Goal: Task Accomplishment & Management: Manage account settings

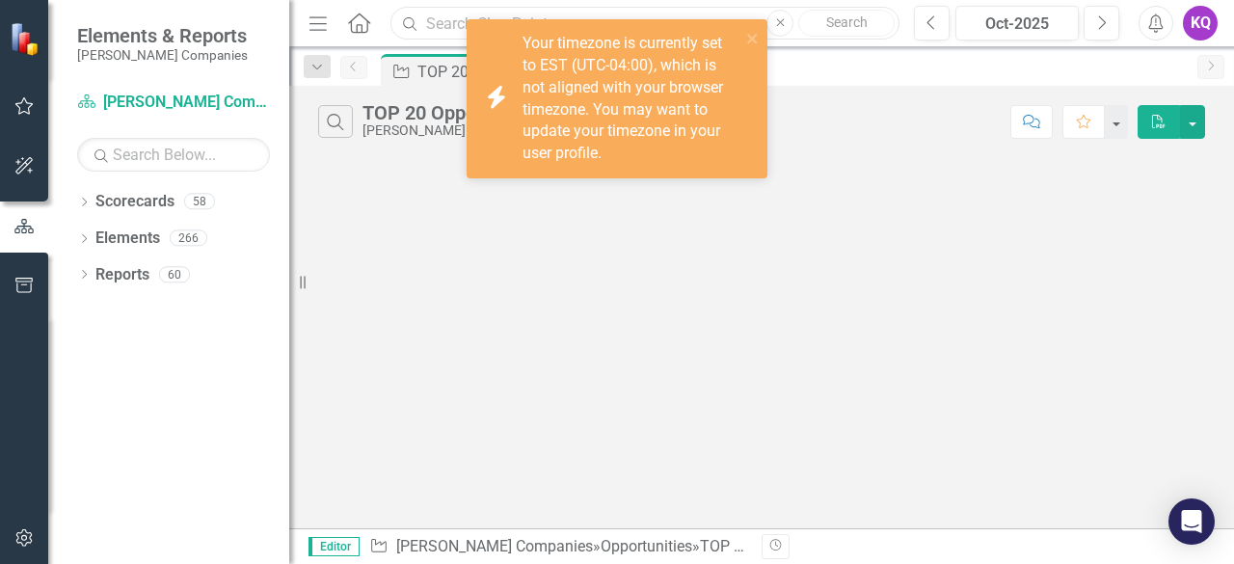
click at [458, 17] on input "text" at bounding box center [644, 24] width 509 height 34
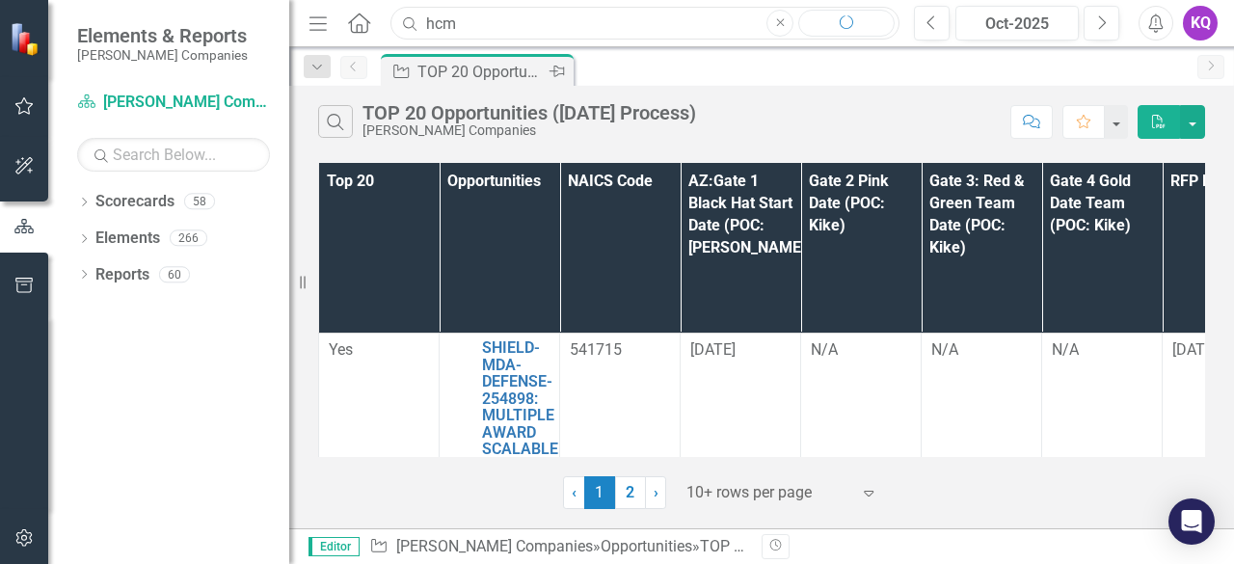
type input "hcm"
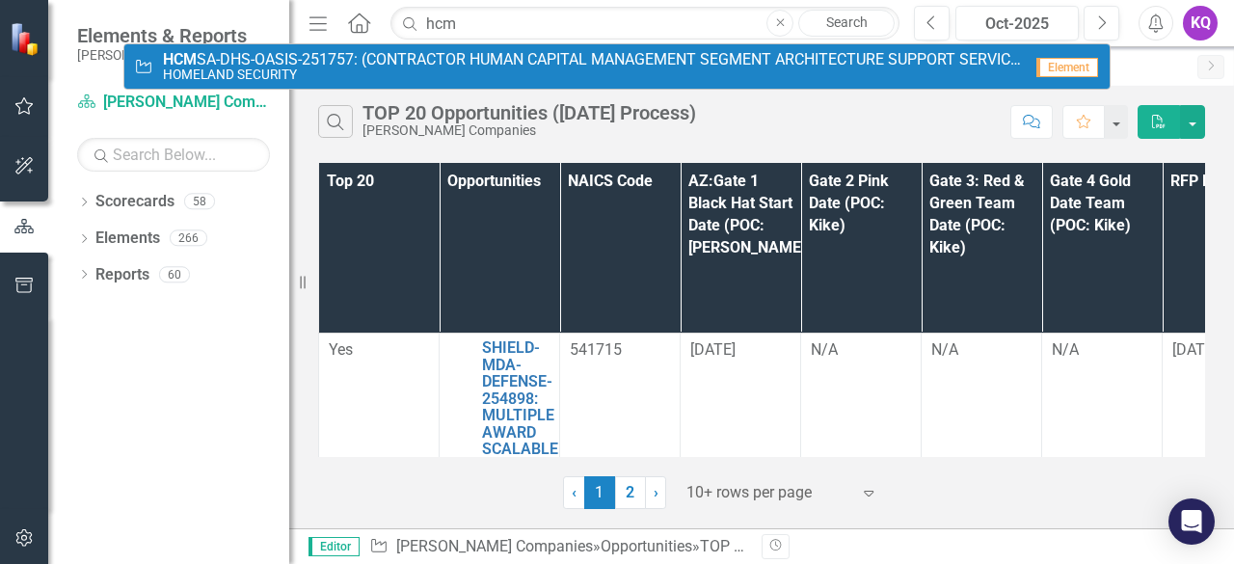
click at [444, 55] on span "HCM SA-DHS-OASIS-251757: (CONTRACTOR HUMAN CAPITAL MANAGEMENT SEGMENT ARCHITECT…" at bounding box center [592, 59] width 859 height 17
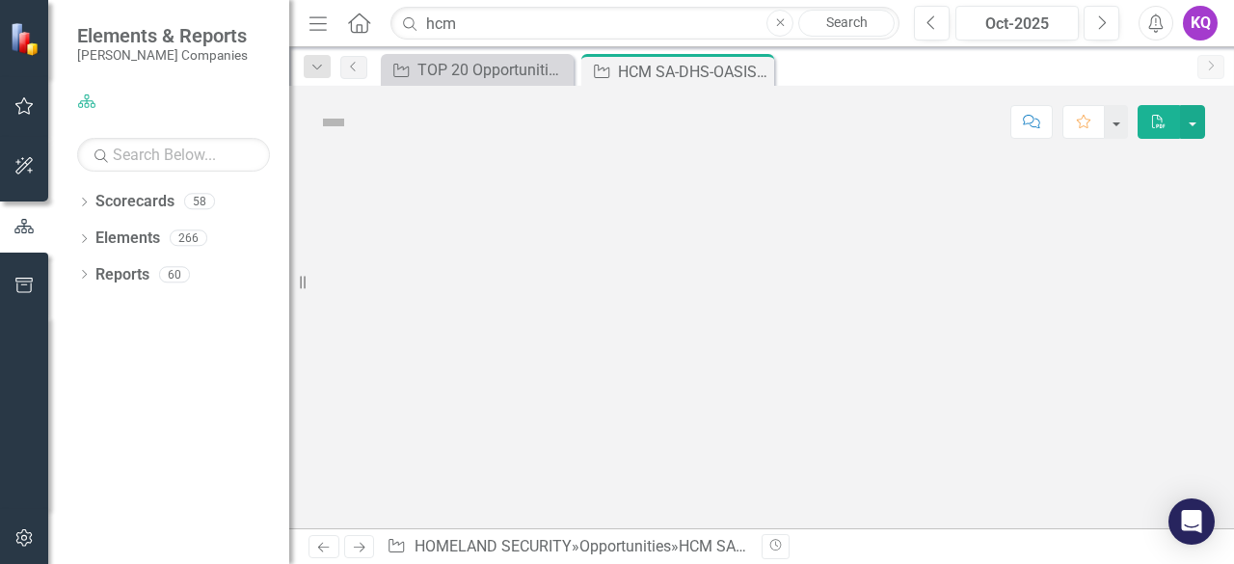
click at [316, 22] on icon "Menu" at bounding box center [318, 23] width 25 height 20
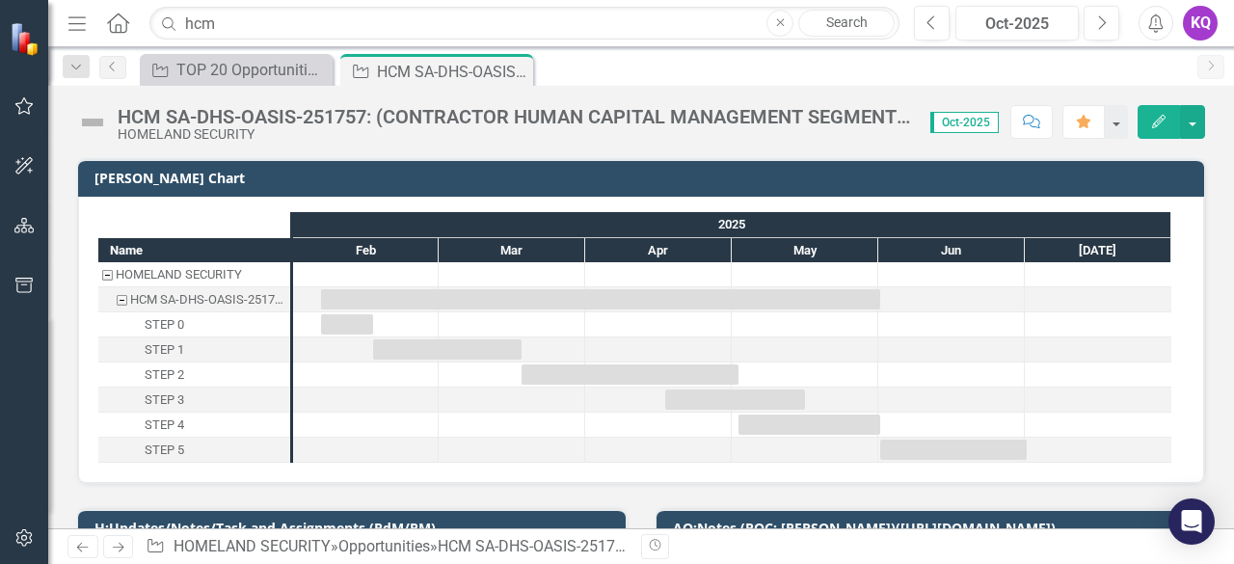
scroll to position [256, 0]
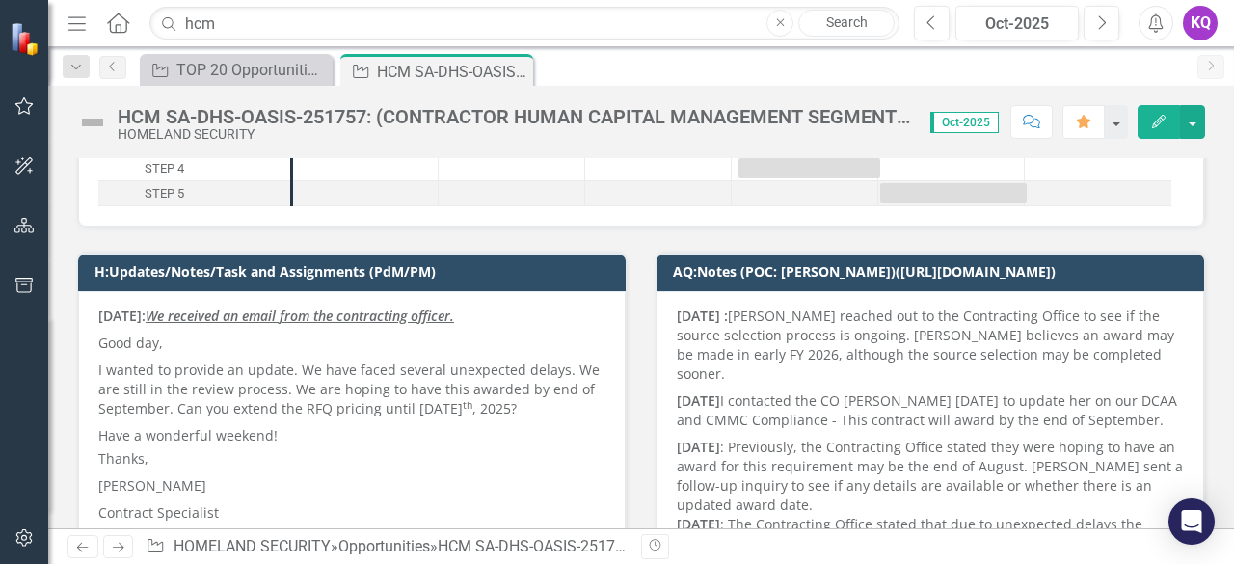
click at [481, 350] on p "Good day," at bounding box center [351, 343] width 507 height 27
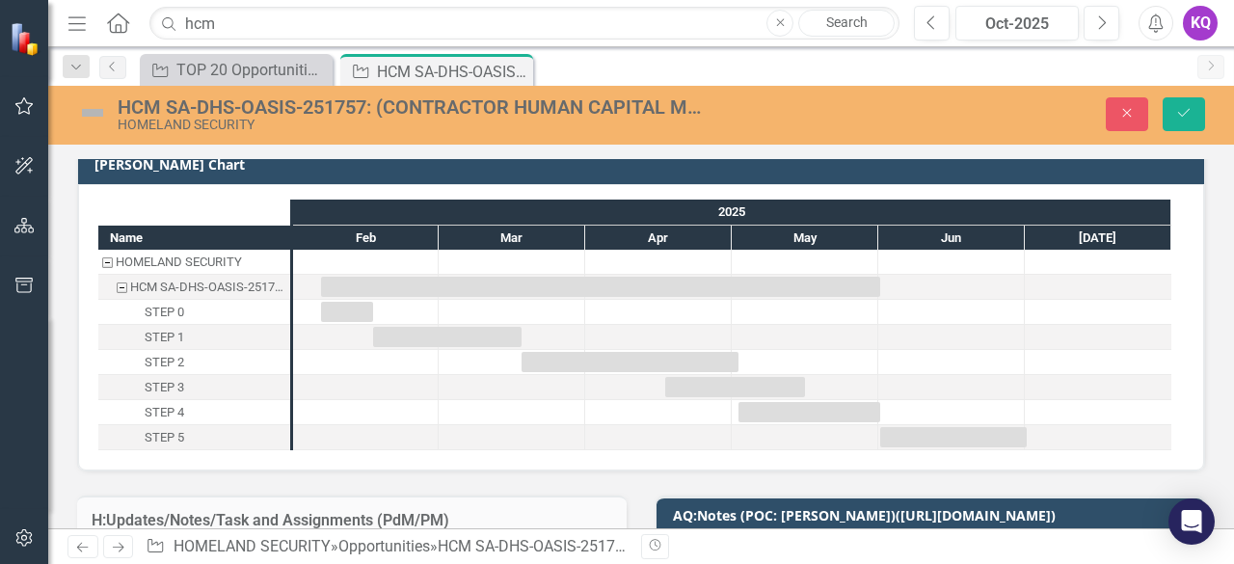
scroll to position [0, 0]
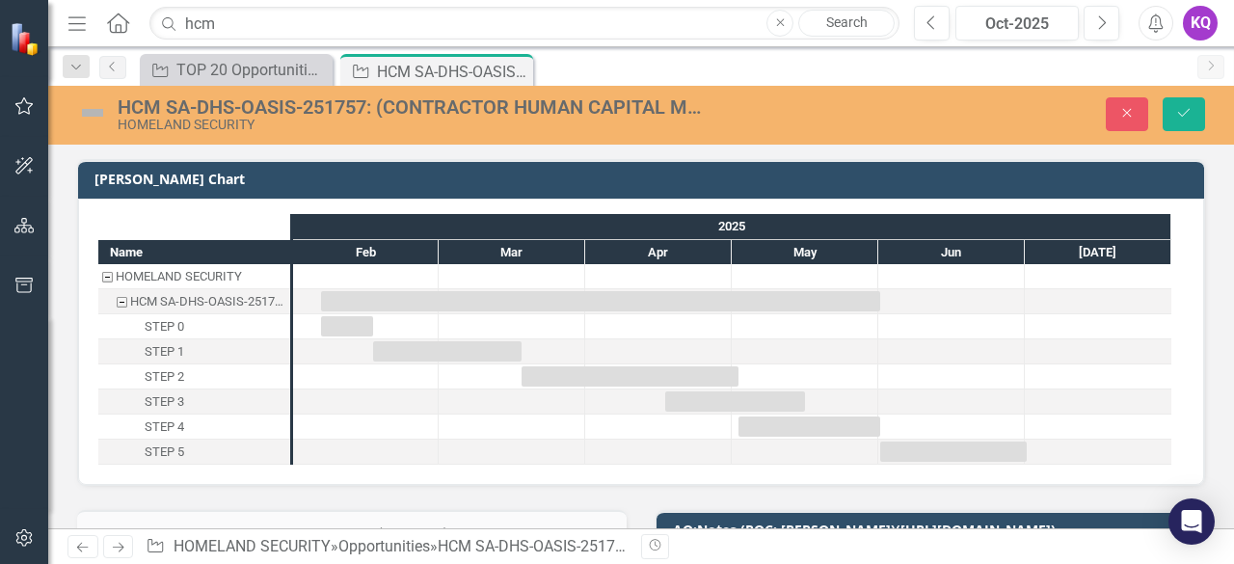
type textarea "<p><strong>[DATE]: <span style="text-decoration: underline;"><em>We received an…"
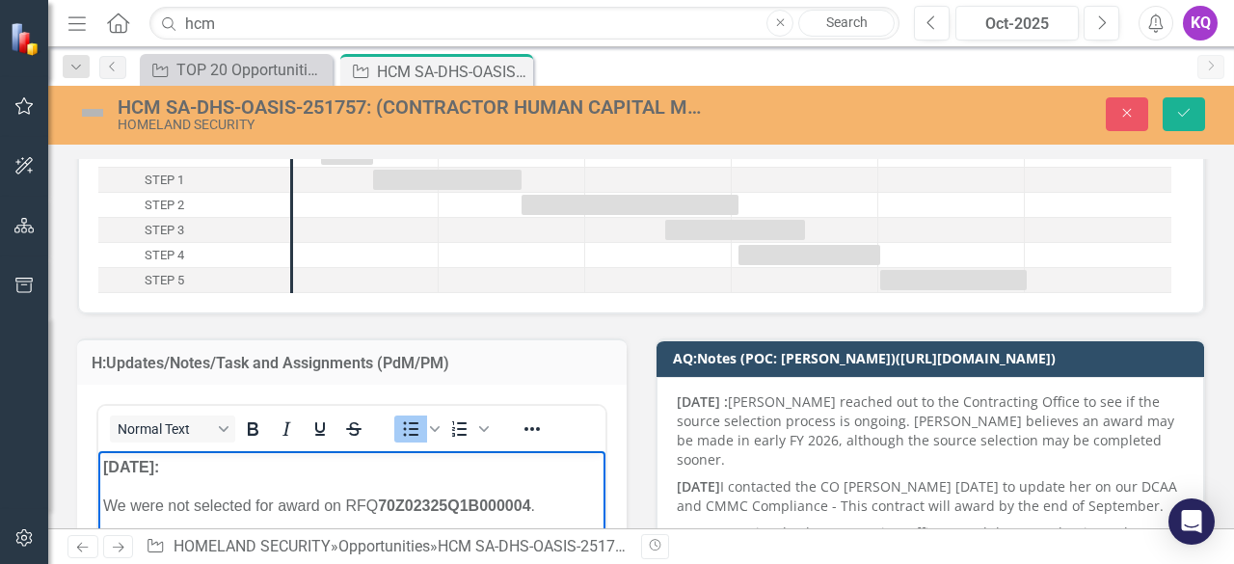
click at [229, 469] on p "[DATE]:" at bounding box center [351, 467] width 497 height 23
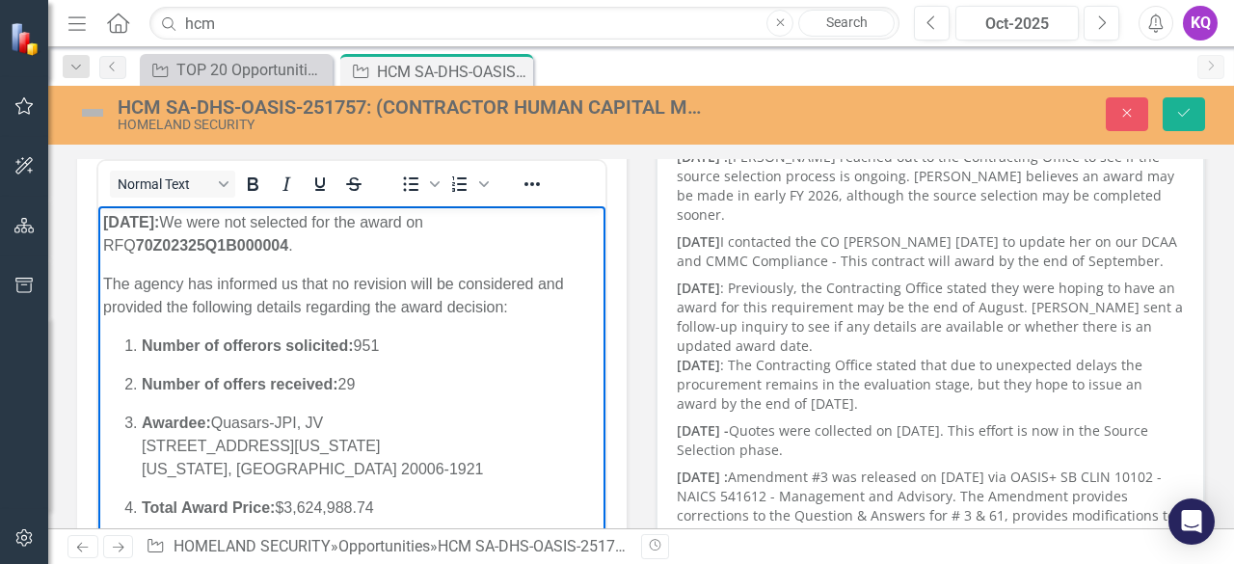
scroll to position [428, 0]
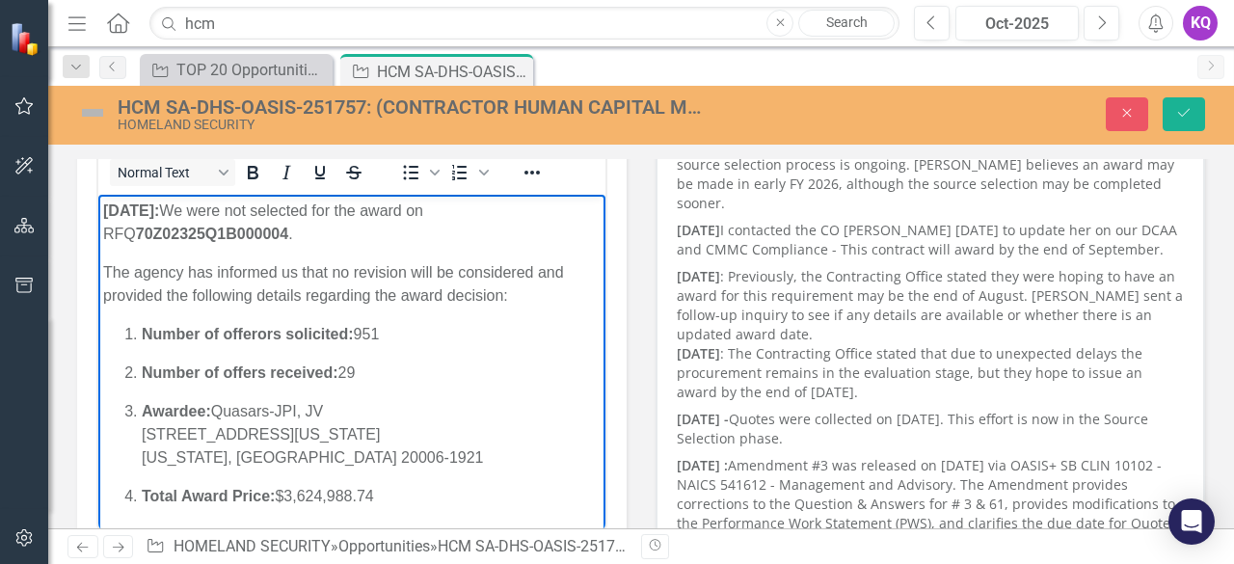
click at [330, 242] on p "[DATE]: We were not selected for the award on RFQ 70Z02325Q1B000004 ." at bounding box center [351, 223] width 497 height 46
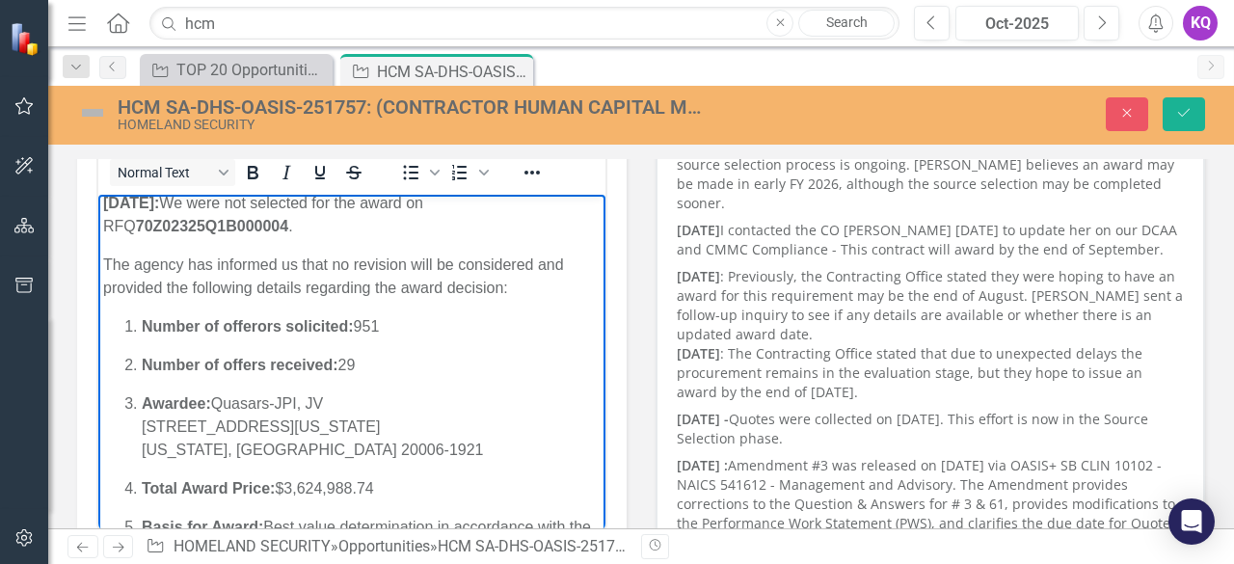
scroll to position [0, 0]
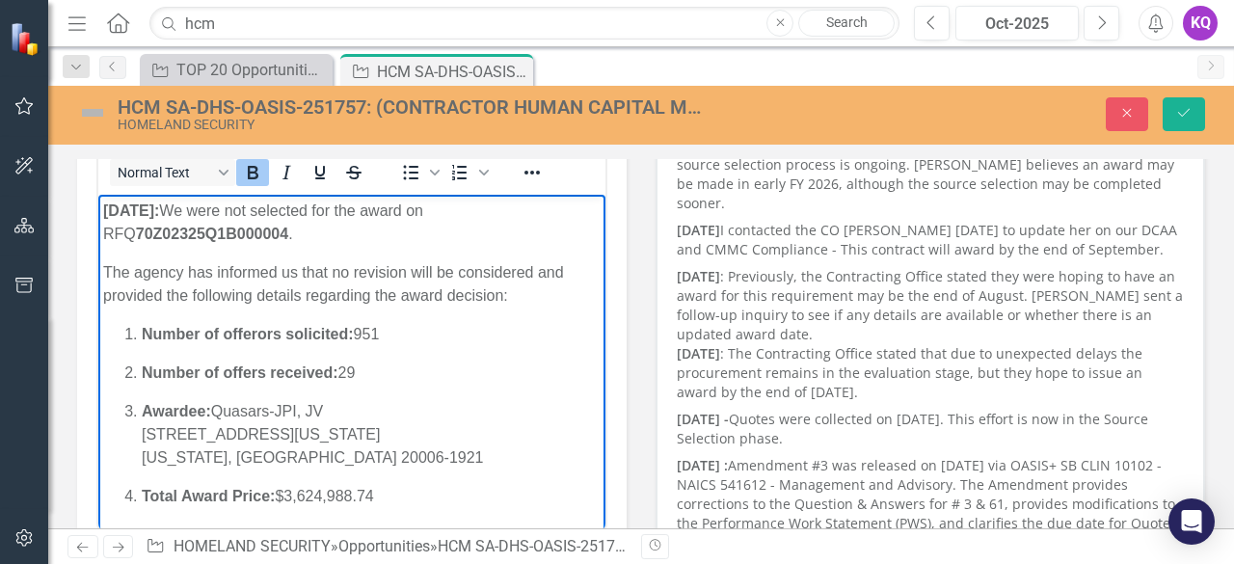
click at [108, 214] on strong "[DATE]:" at bounding box center [131, 210] width 56 height 16
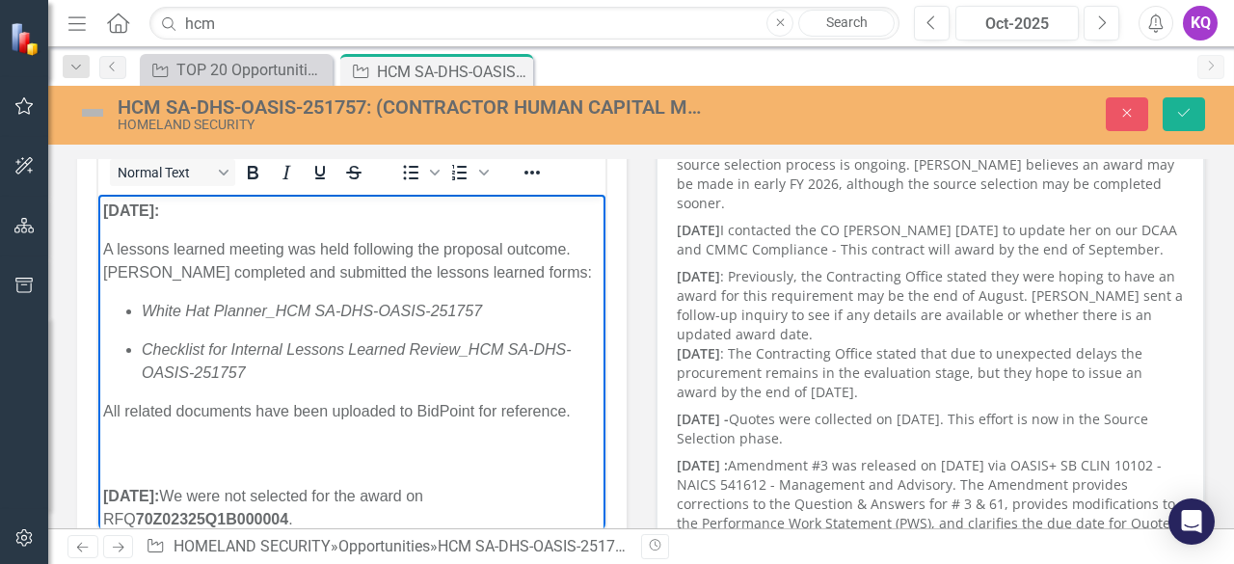
click at [194, 202] on p "[DATE]:" at bounding box center [351, 211] width 497 height 23
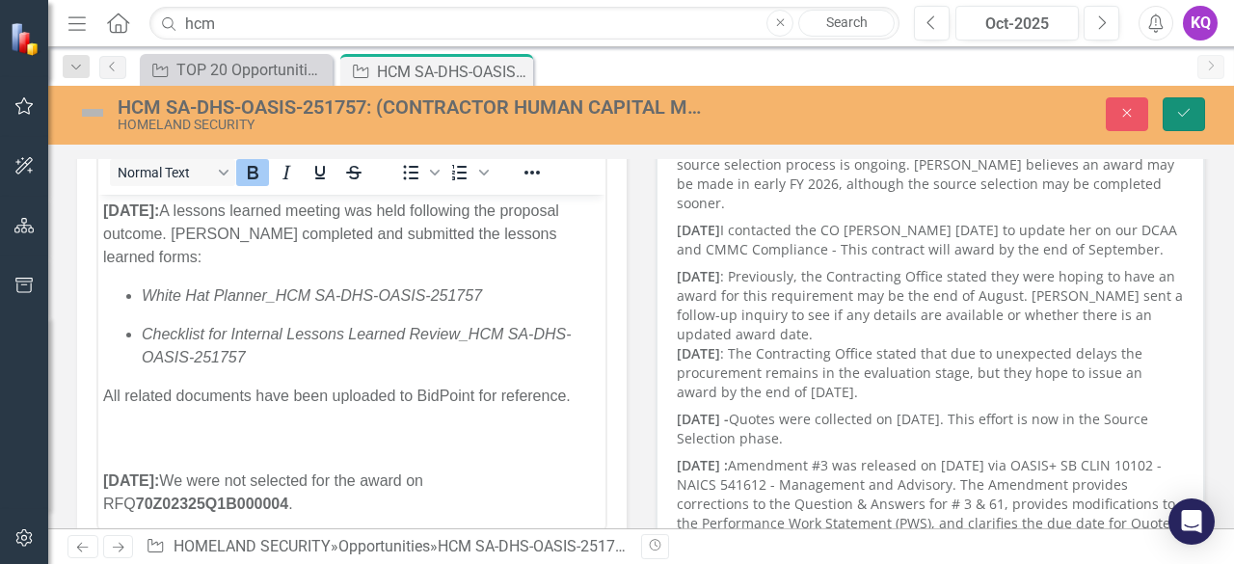
click at [1178, 115] on icon "Save" at bounding box center [1183, 112] width 17 height 13
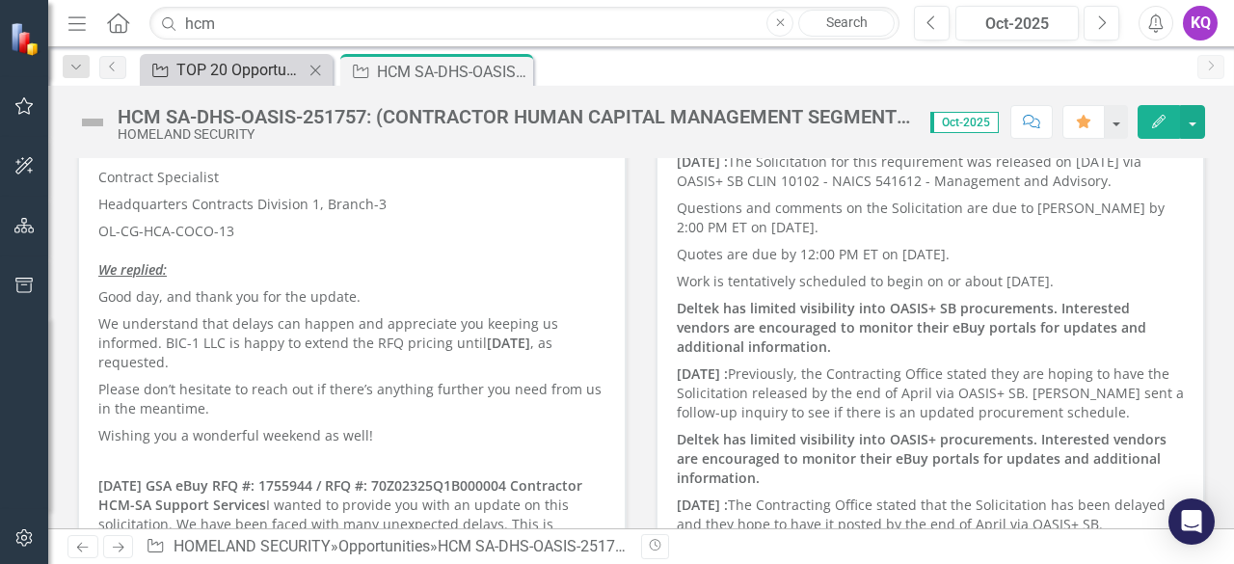
scroll to position [875, 0]
